Goal: Task Accomplishment & Management: Use online tool/utility

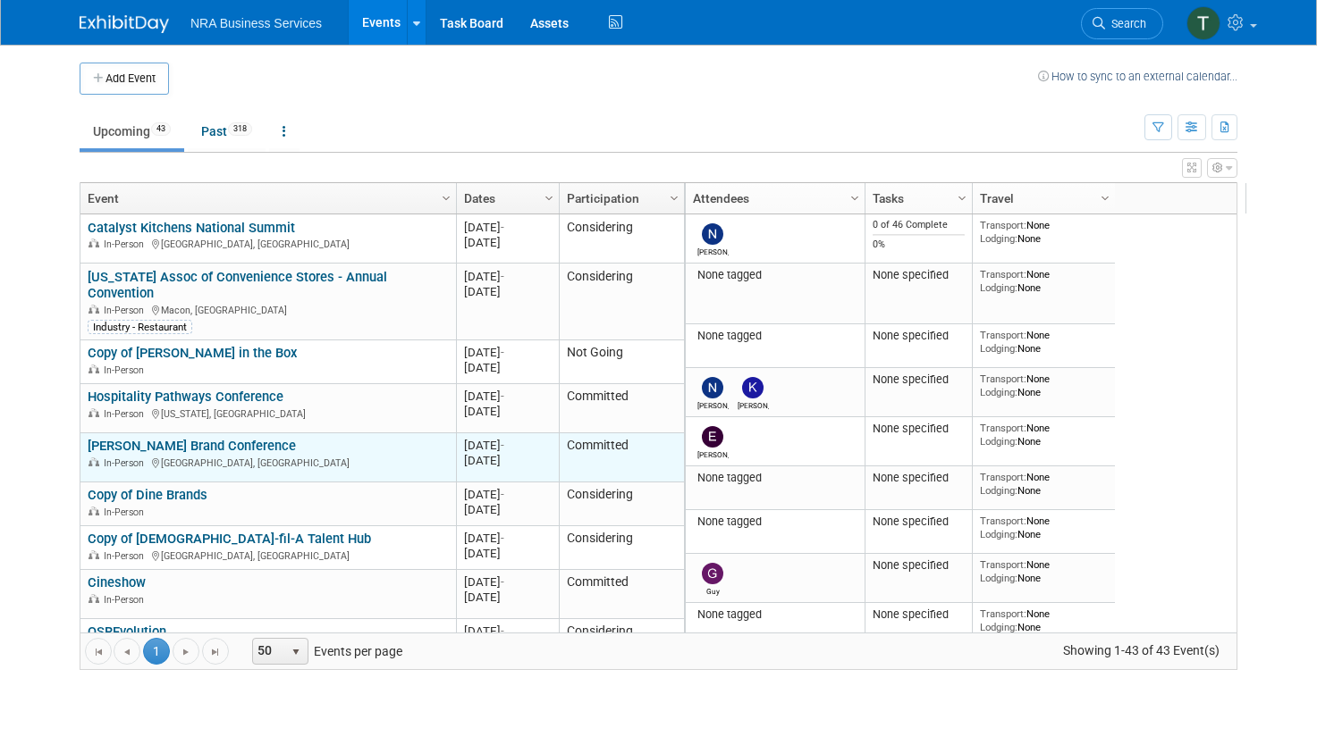
click at [208, 438] on link "[PERSON_NAME] Brand Conference" at bounding box center [192, 446] width 208 height 16
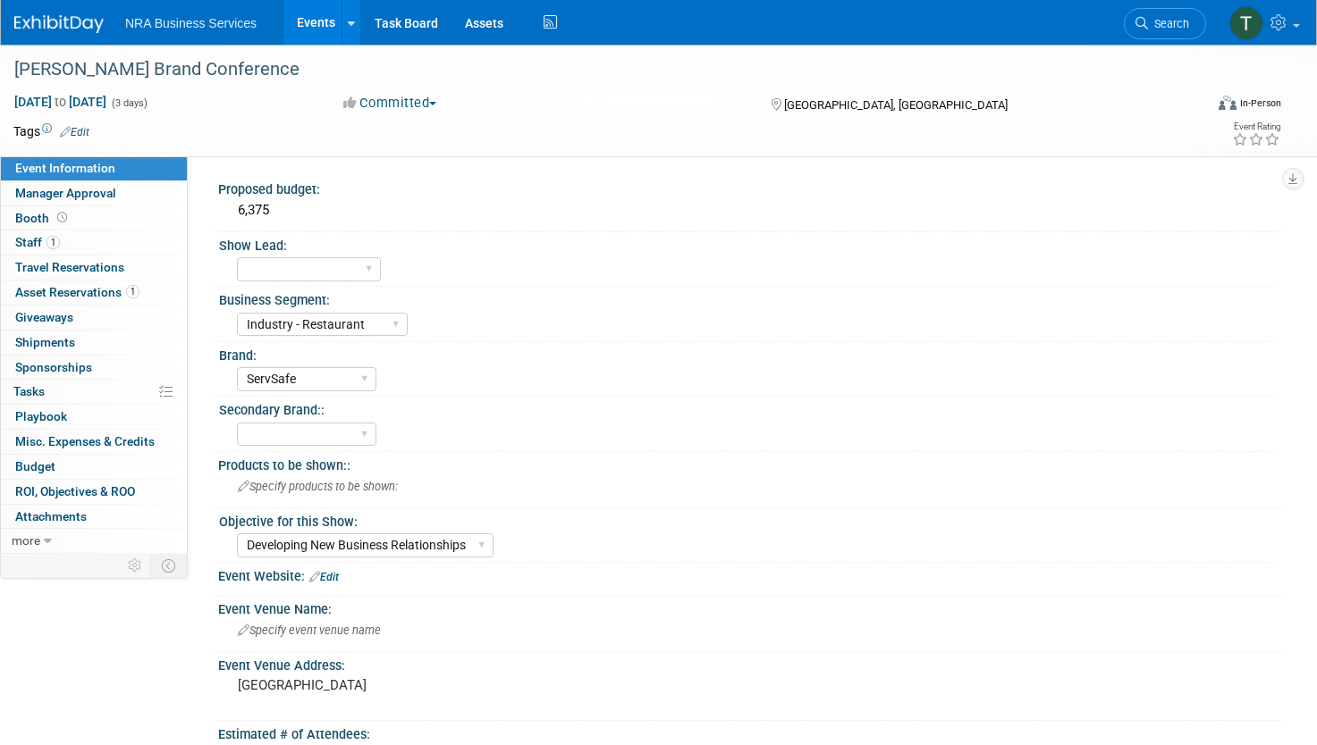
select select "Industry - Restaurant"
select select "ServSafe"
select select "Developing New Business Relationships"
click at [359, 262] on select "[PERSON_NAME] W [PERSON_NAME] R [PERSON_NAME] A [PERSON_NAME] V [PERSON_NAME] H…" at bounding box center [309, 269] width 144 height 24
click at [563, 211] on div "6,375" at bounding box center [749, 211] width 1036 height 28
